Goal: Task Accomplishment & Management: Complete application form

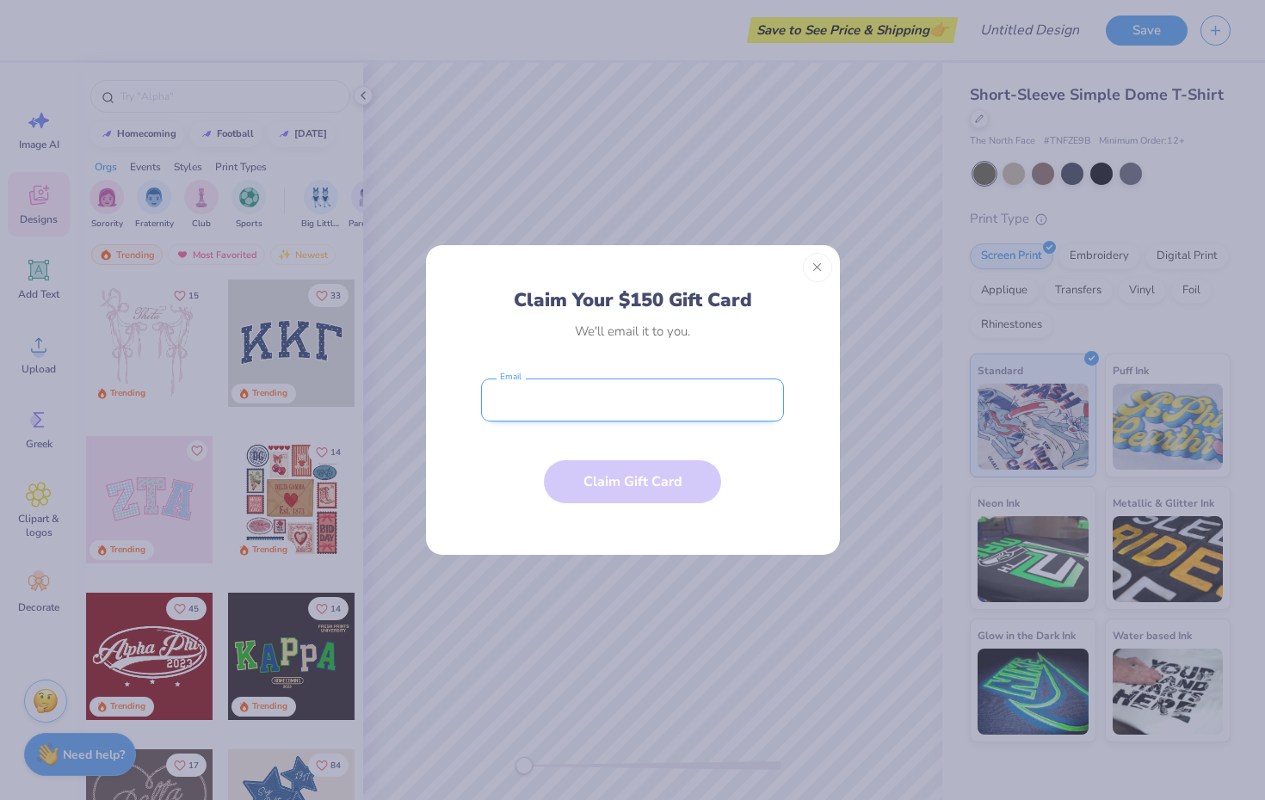
click at [630, 401] on input "email" at bounding box center [632, 400] width 303 height 43
type input "A"
type input "[EMAIL_ADDRESS][PERSON_NAME][DOMAIN_NAME]"
click at [613, 479] on button "Claim Gift Card" at bounding box center [632, 477] width 177 height 43
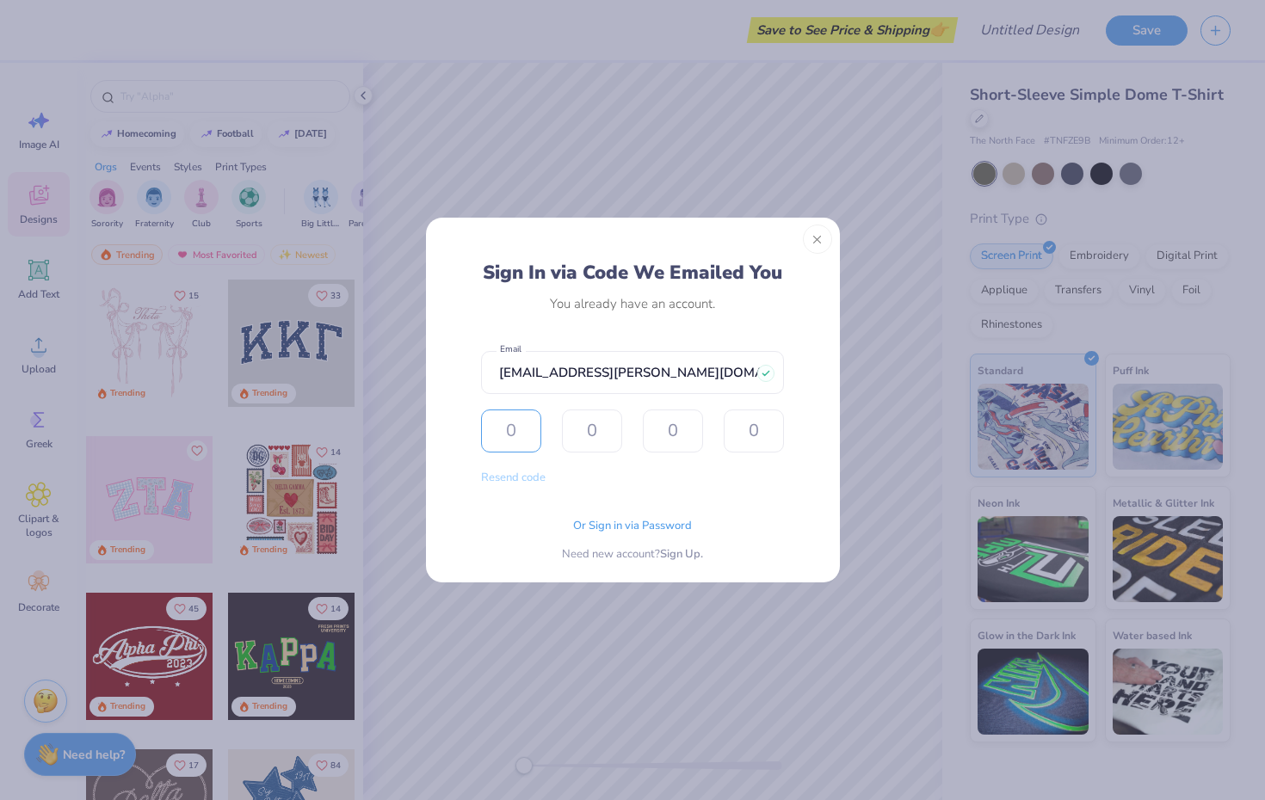
type input "8"
type input "3"
type input "5"
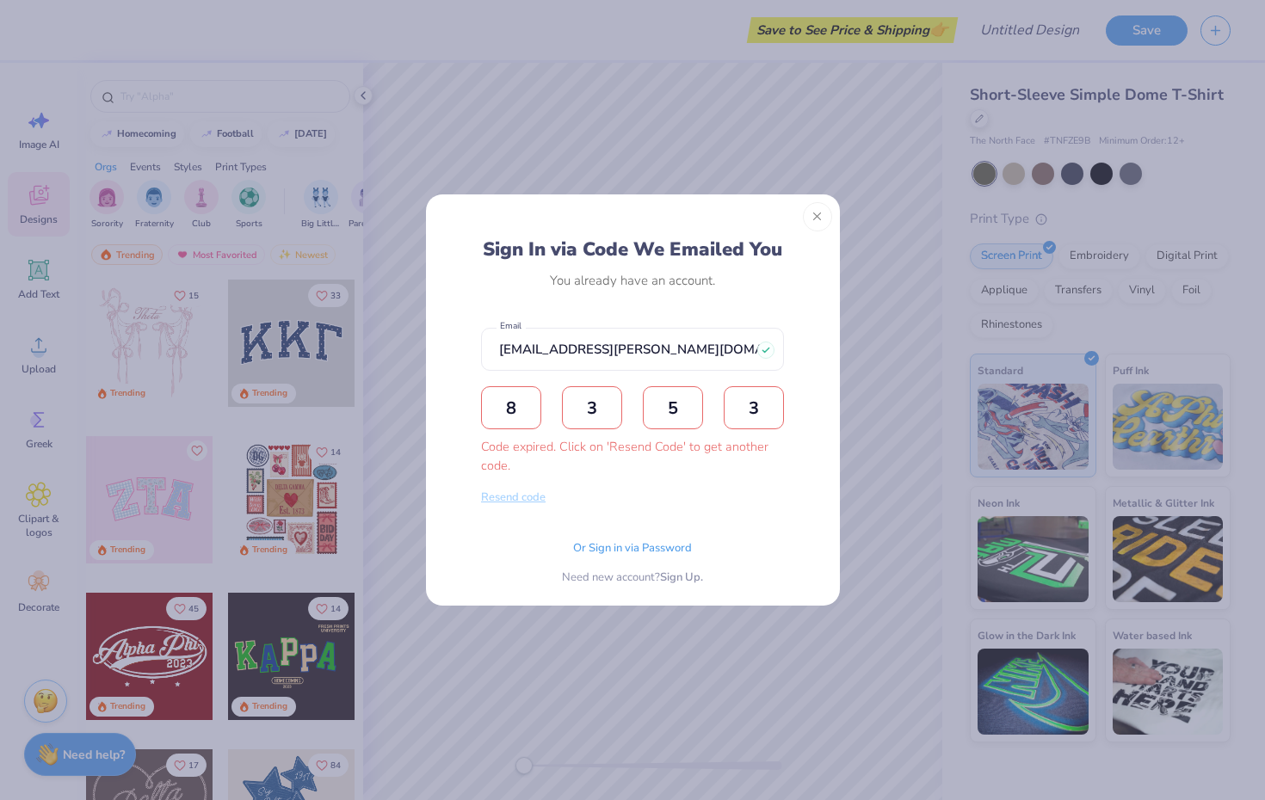
type input "3"
click at [529, 501] on button "Resend code" at bounding box center [513, 498] width 65 height 20
click at [509, 419] on input "text" at bounding box center [511, 407] width 60 height 43
type input "3"
type input "6"
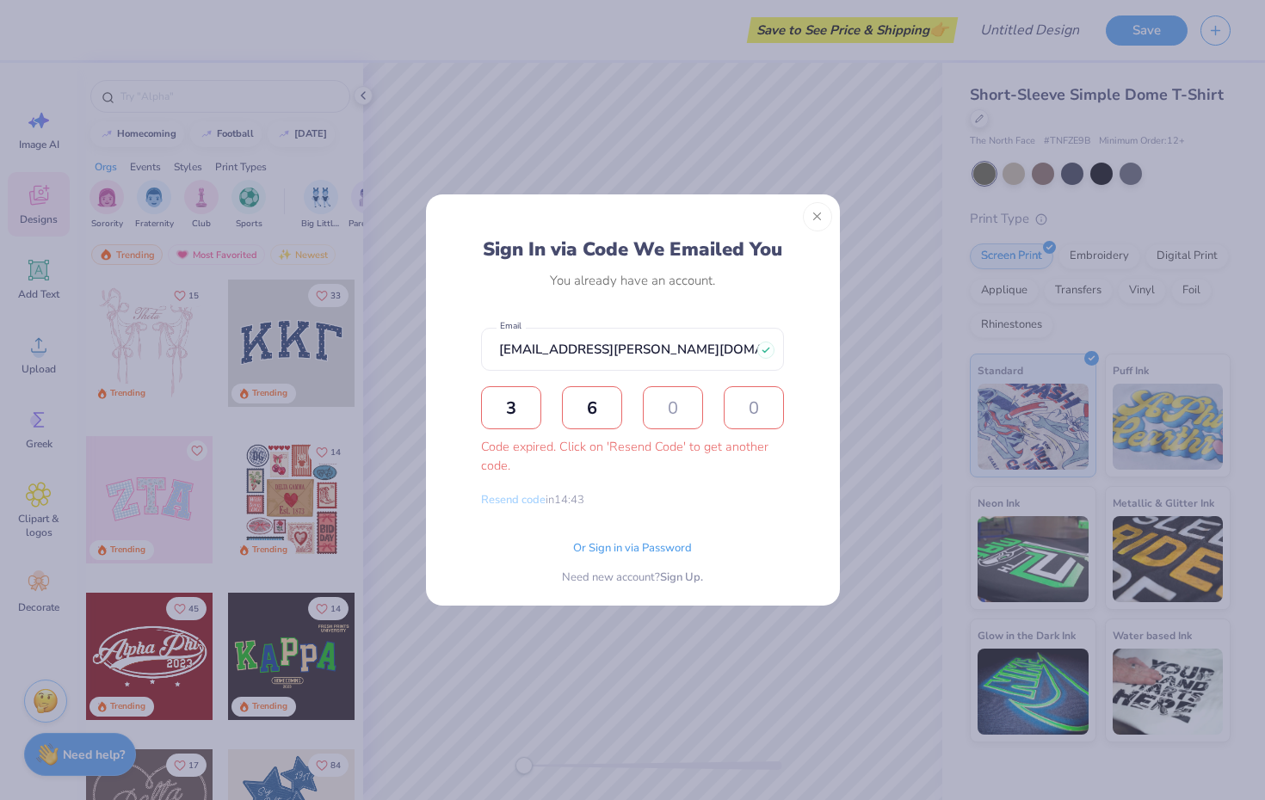
type input "0"
type input "2"
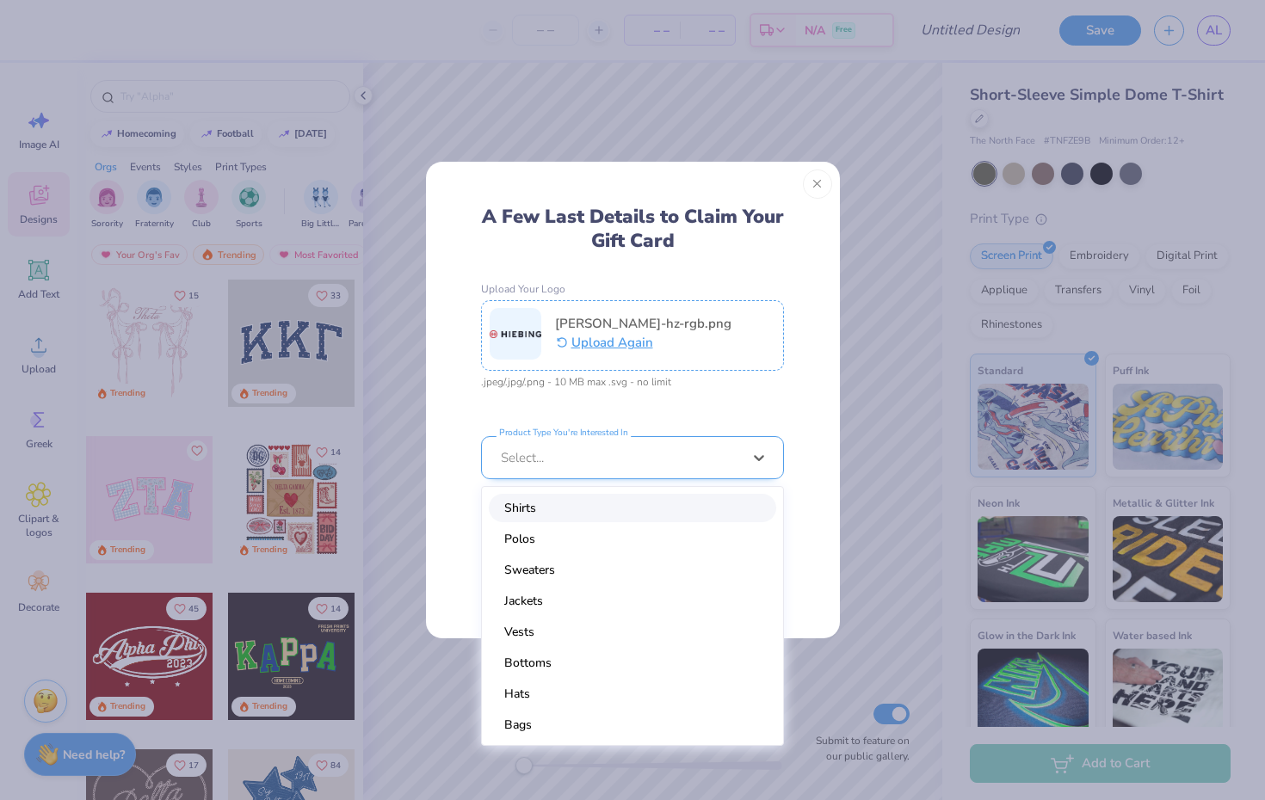
click at [572, 463] on div at bounding box center [621, 457] width 241 height 19
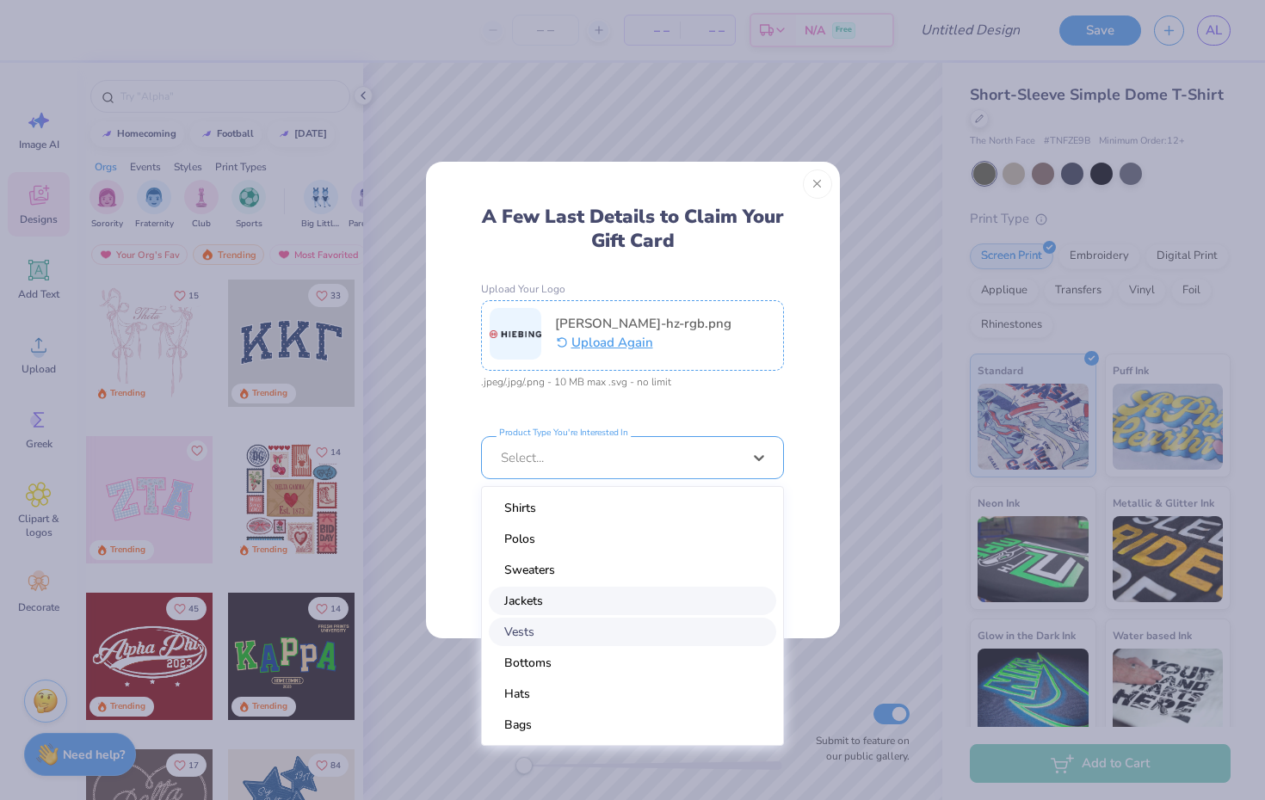
scroll to position [32, 0]
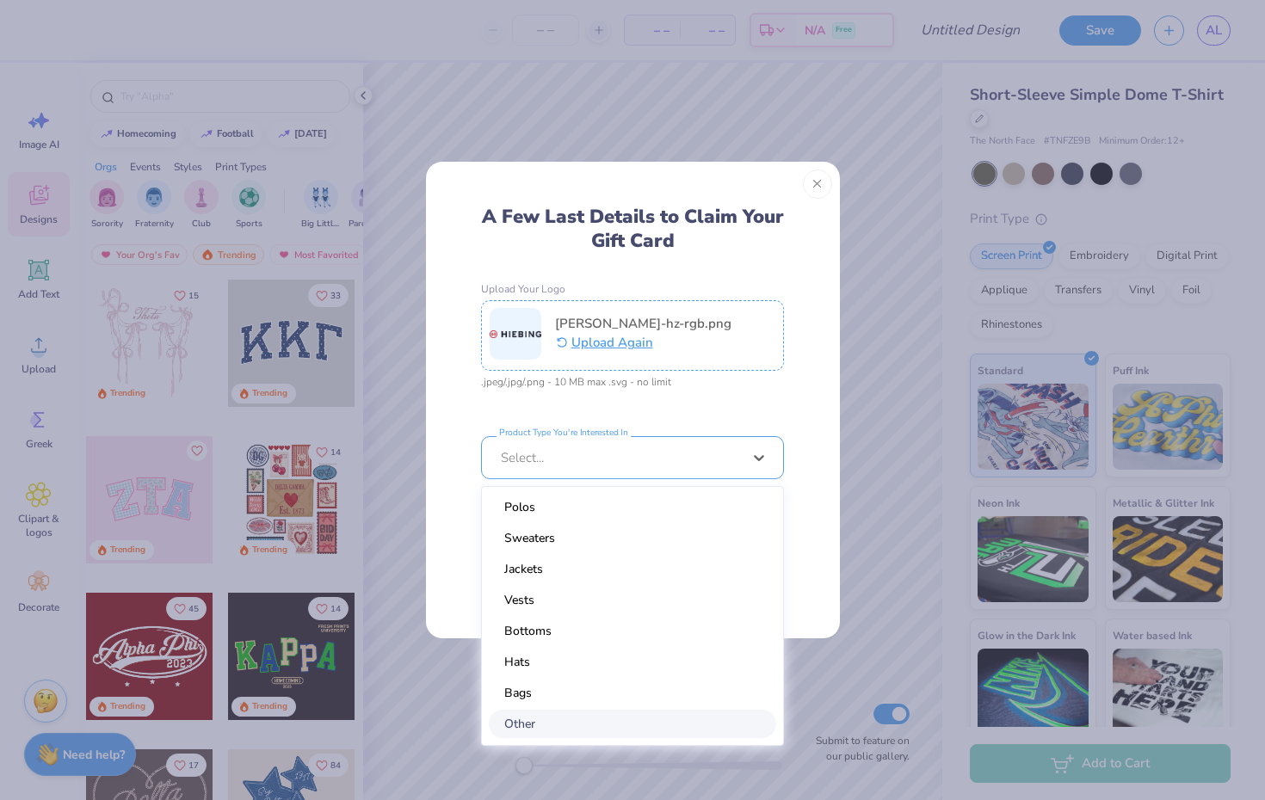
click at [540, 715] on div "Other" at bounding box center [632, 724] width 287 height 28
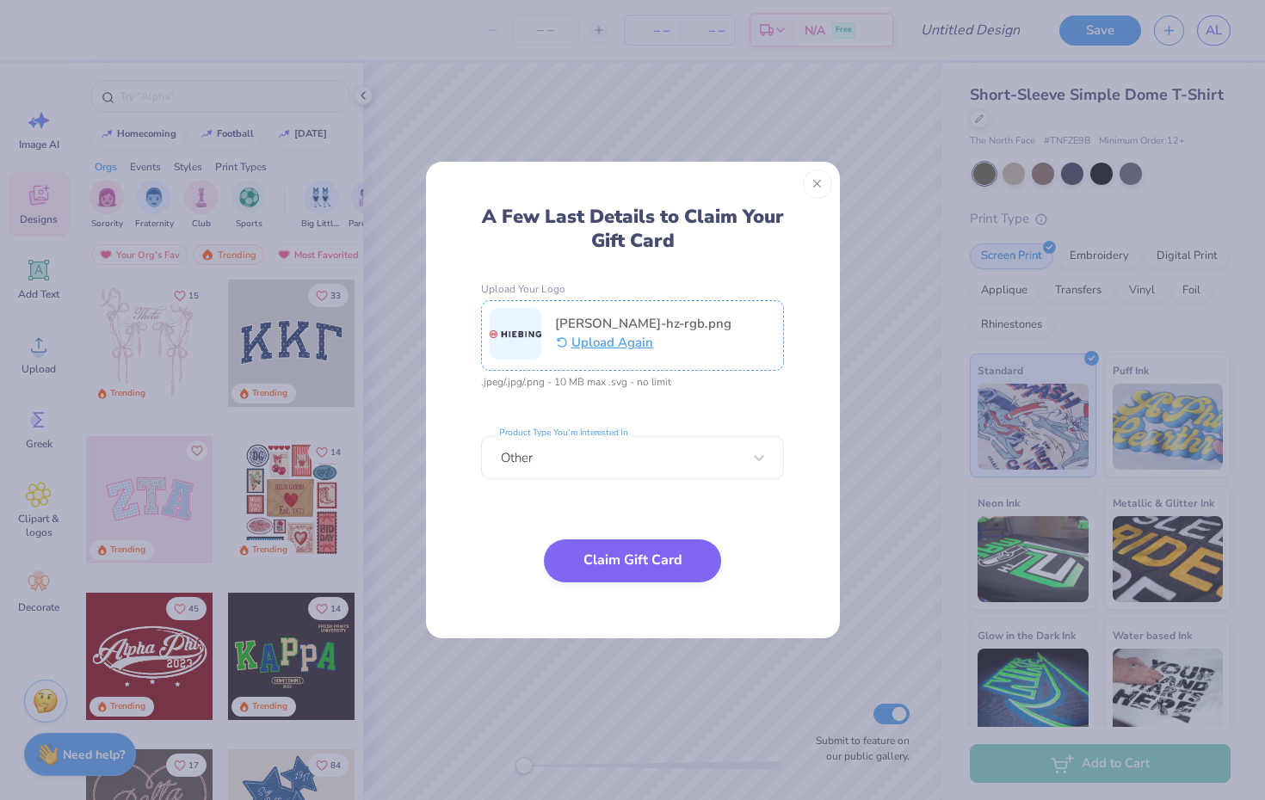
click at [599, 566] on button "Claim Gift Card" at bounding box center [632, 561] width 177 height 43
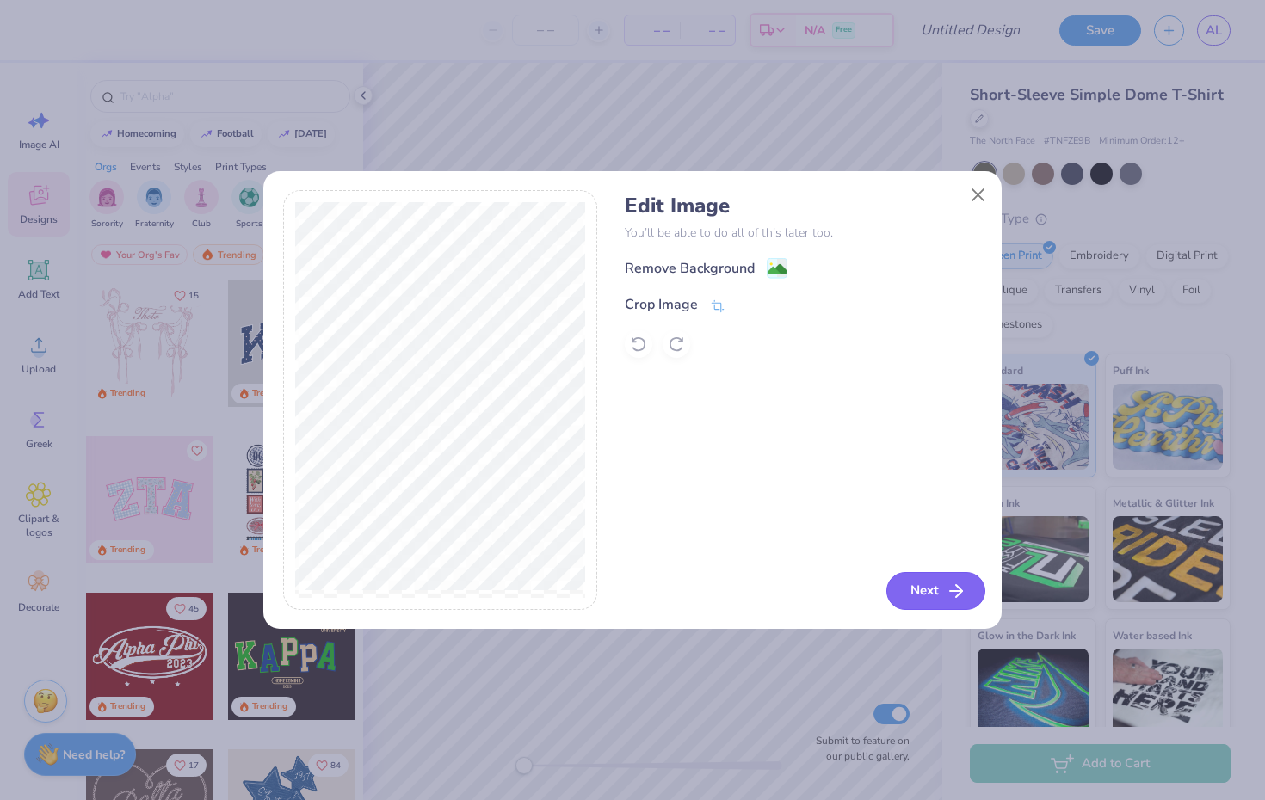
click at [911, 591] on button "Next" at bounding box center [935, 591] width 99 height 38
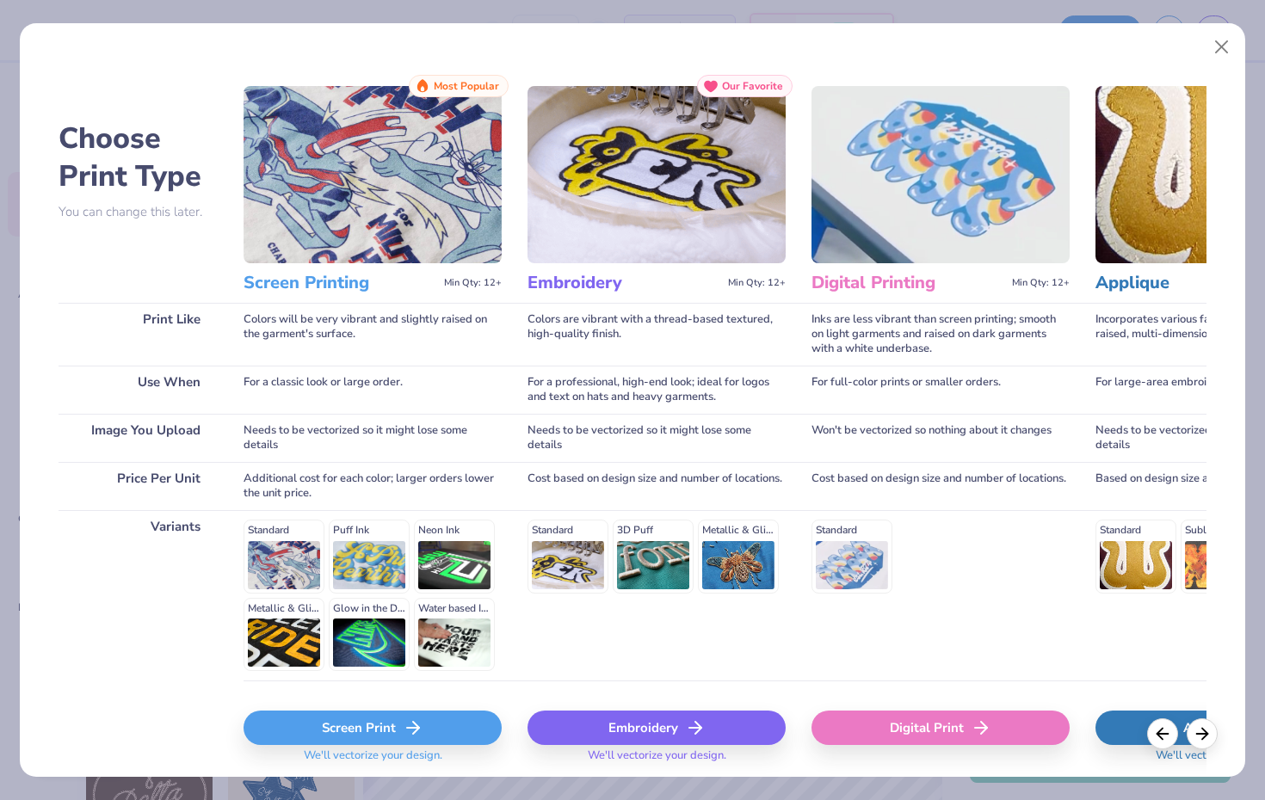
scroll to position [58, 0]
